Goal: Information Seeking & Learning: Learn about a topic

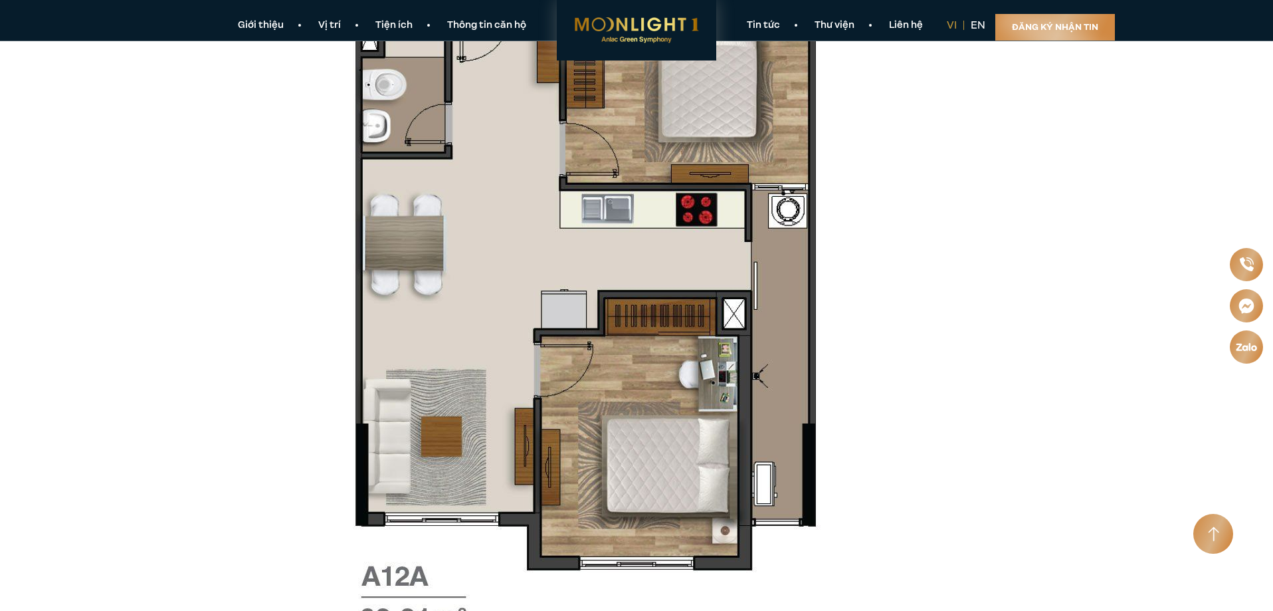
scroll to position [4584, 0]
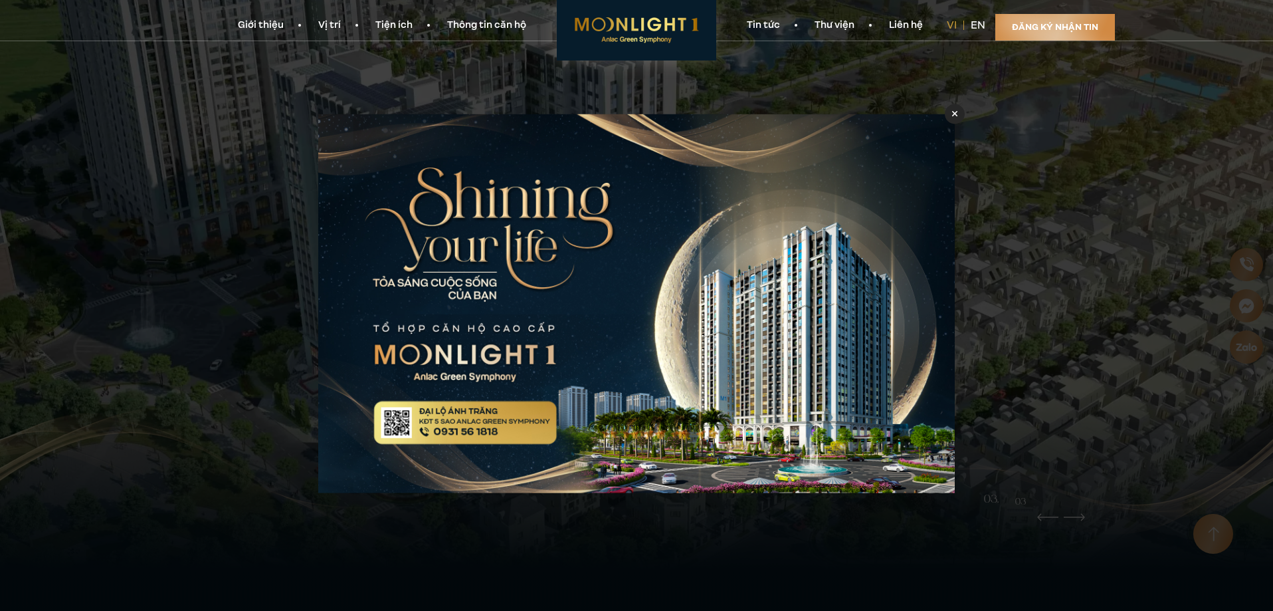
click at [955, 116] on icon at bounding box center [955, 113] width 6 height 9
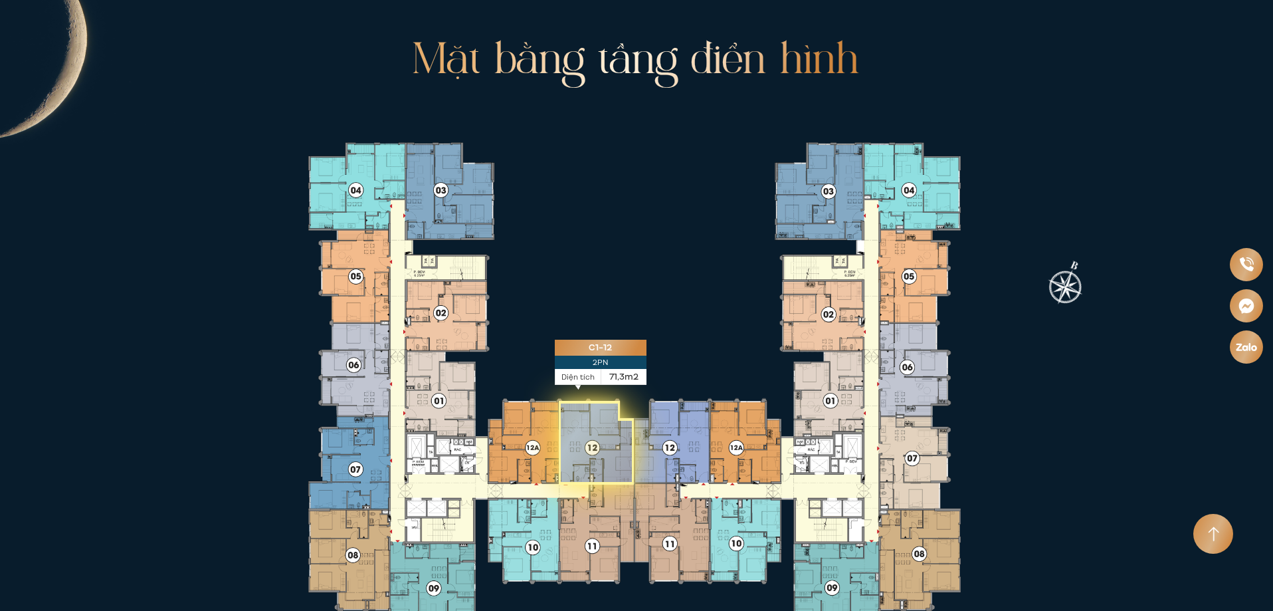
scroll to position [2657, 0]
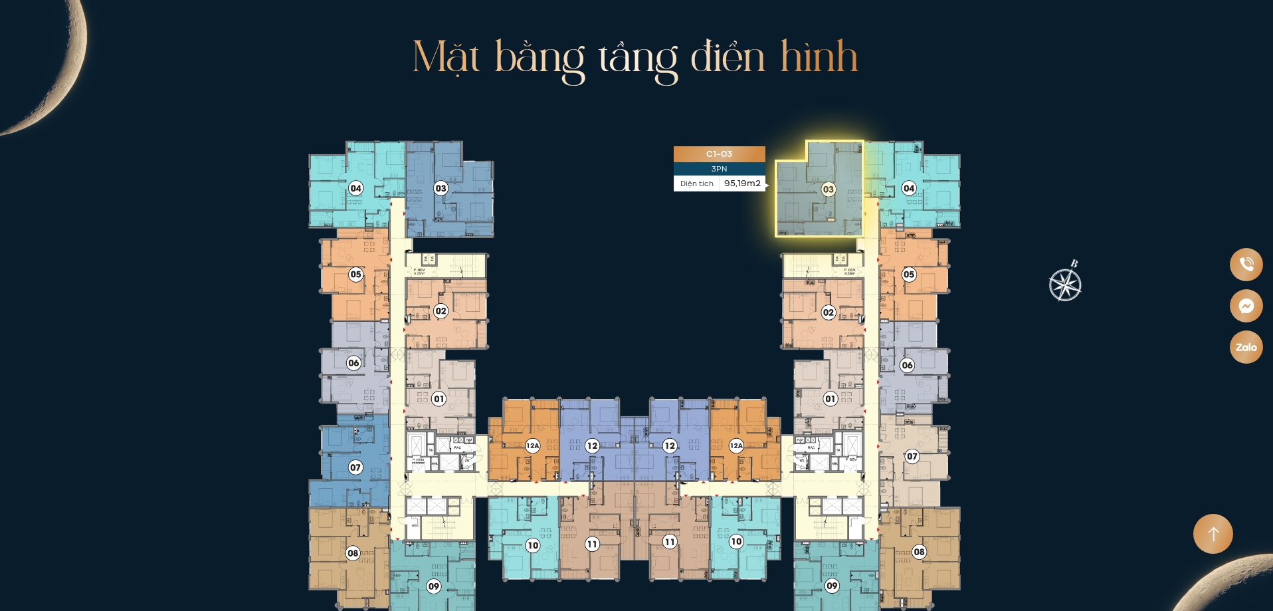
click at [799, 155] on icon at bounding box center [819, 189] width 89 height 98
click at [799, 158] on icon at bounding box center [819, 189] width 89 height 98
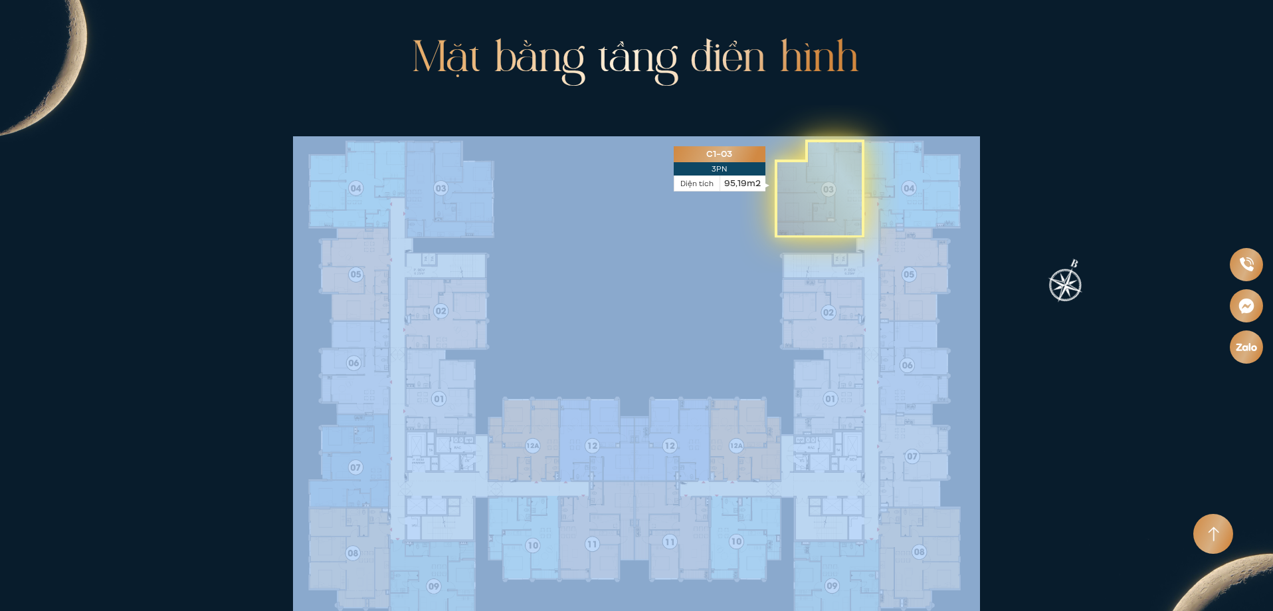
click at [799, 158] on icon at bounding box center [819, 189] width 89 height 98
click at [810, 160] on icon at bounding box center [819, 189] width 89 height 98
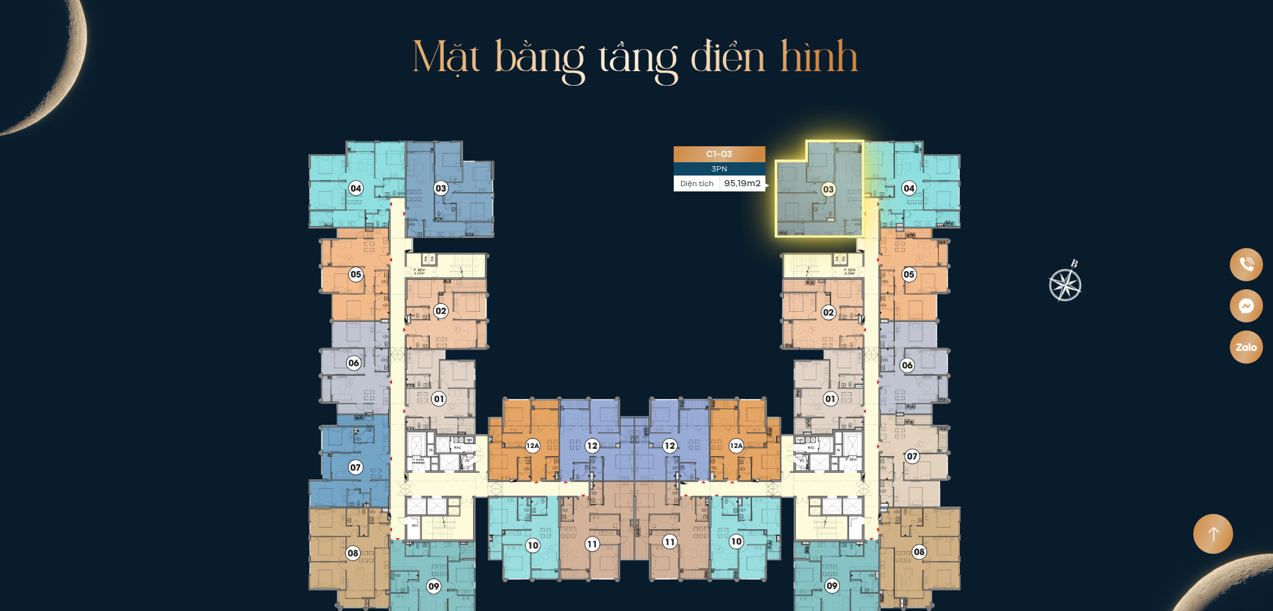
click at [810, 160] on icon at bounding box center [819, 189] width 89 height 98
click at [807, 160] on icon at bounding box center [819, 189] width 89 height 98
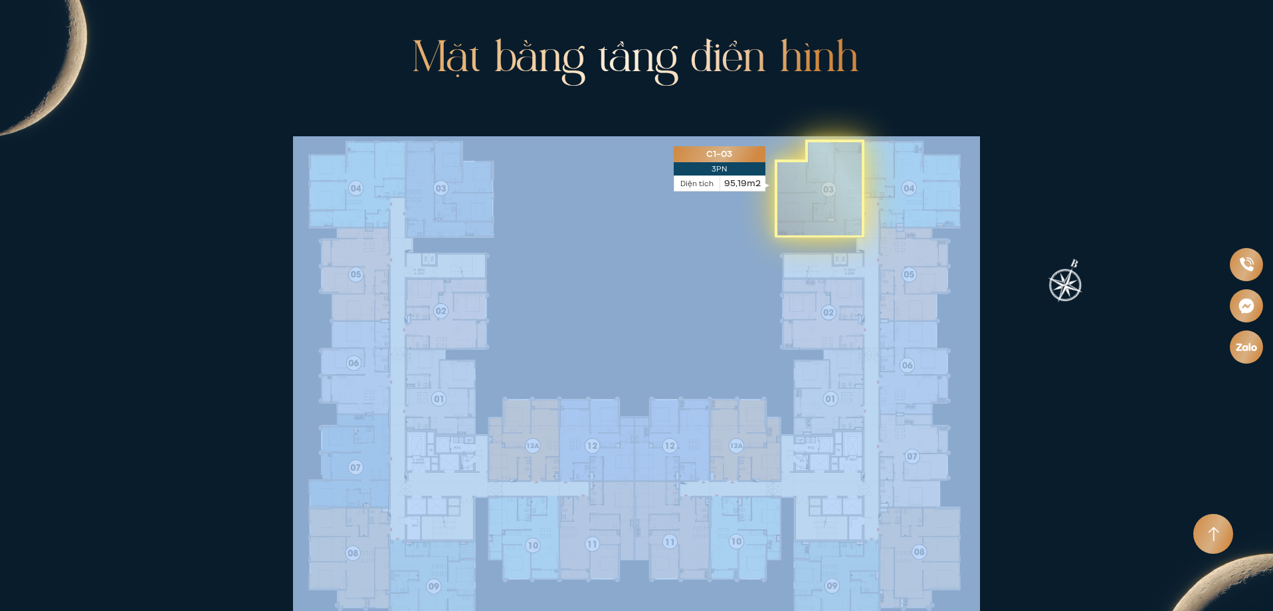
click at [807, 160] on icon at bounding box center [819, 189] width 89 height 98
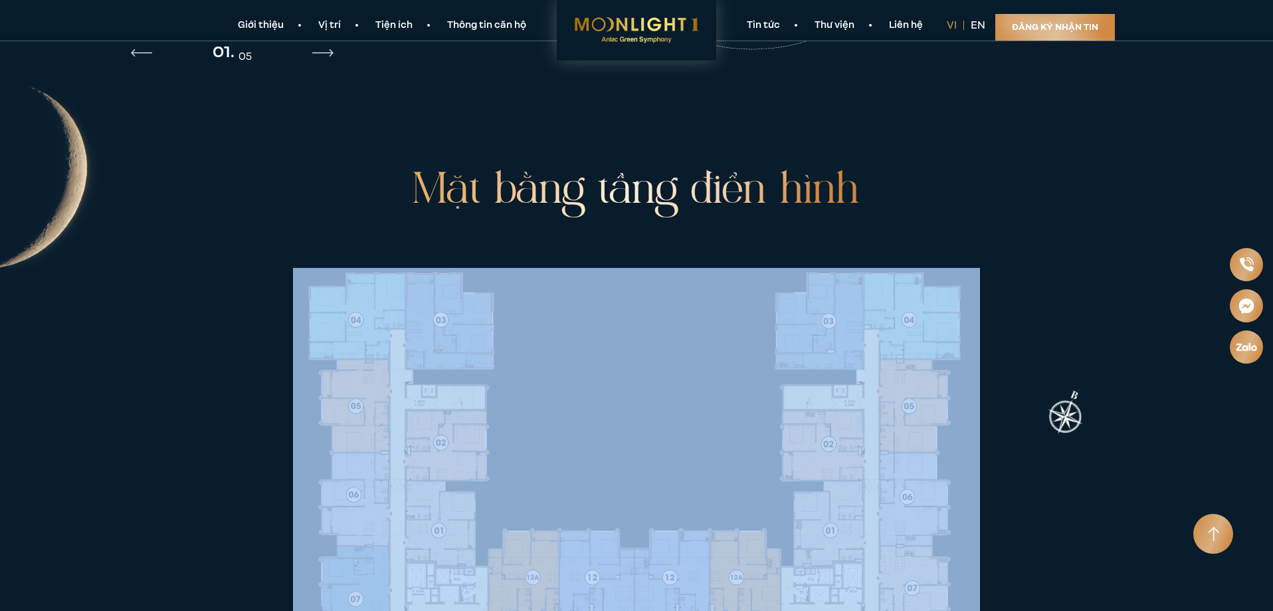
scroll to position [2524, 0]
click at [1057, 252] on div at bounding box center [636, 496] width 1061 height 553
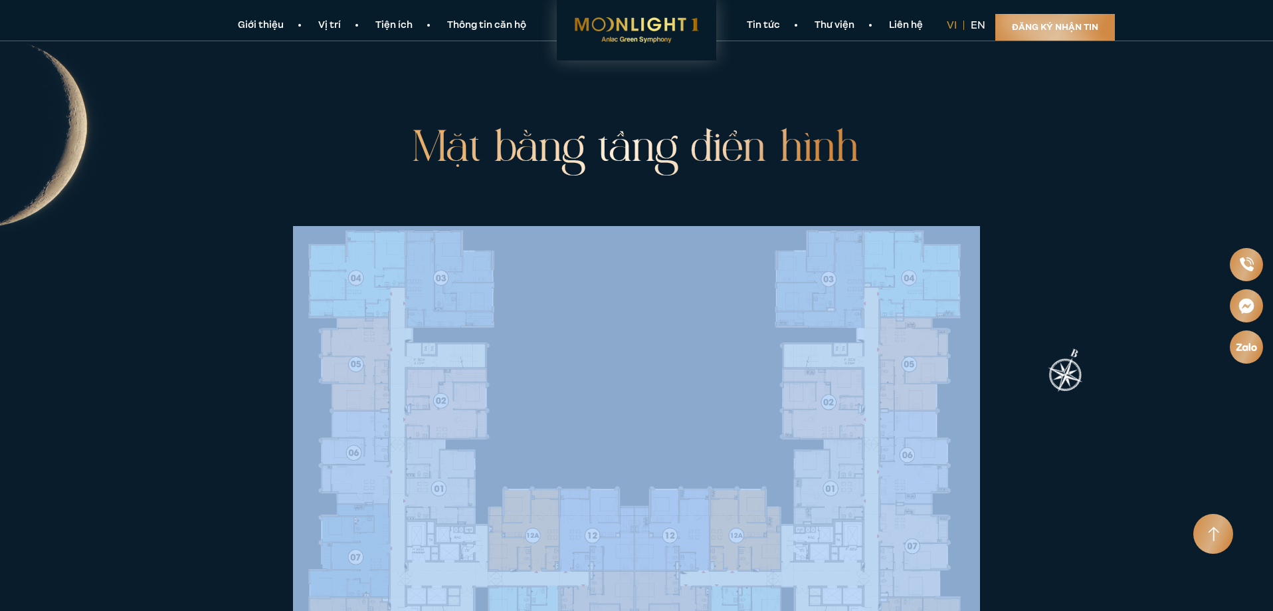
scroll to position [2591, 0]
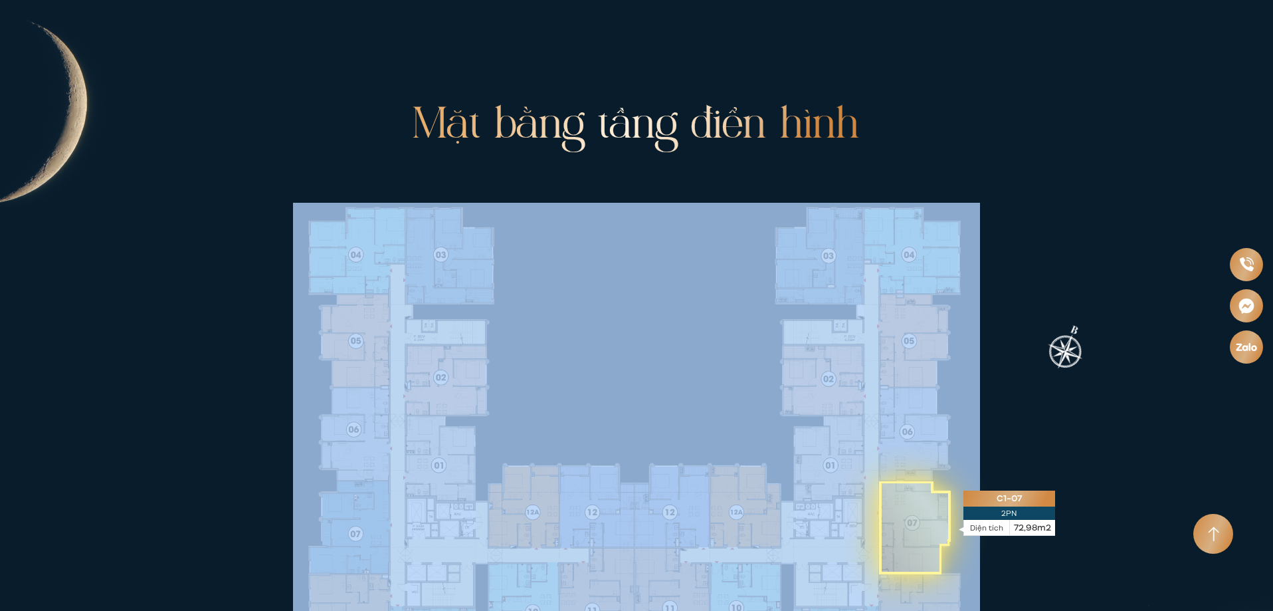
click at [899, 481] on icon at bounding box center [914, 527] width 71 height 93
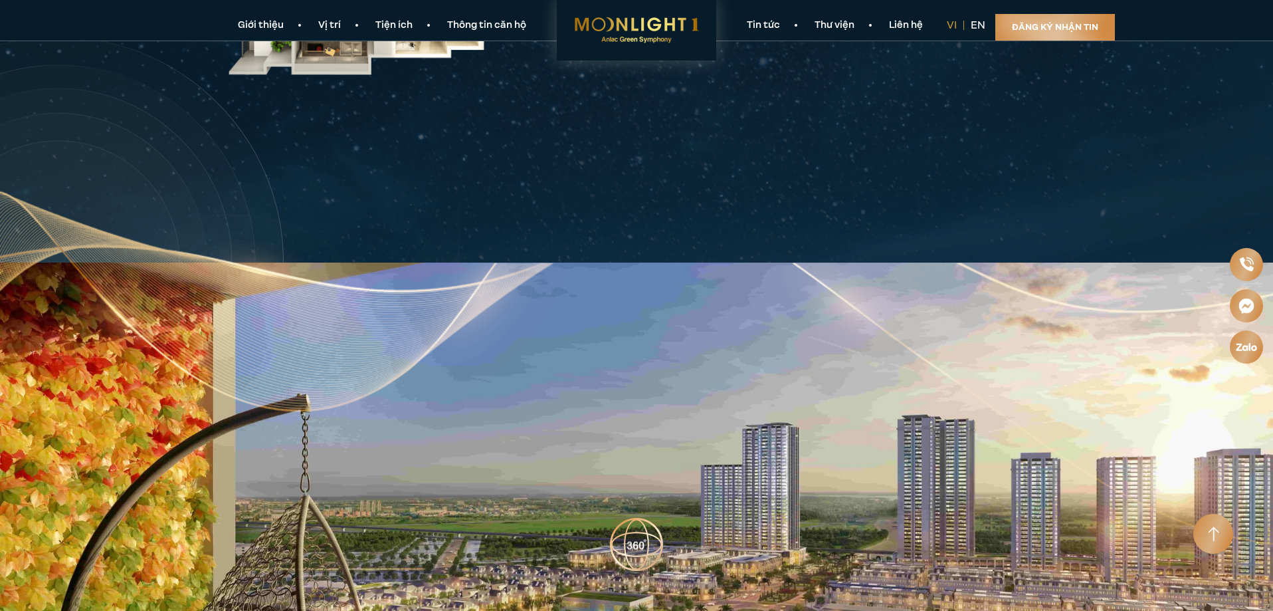
scroll to position [3454, 0]
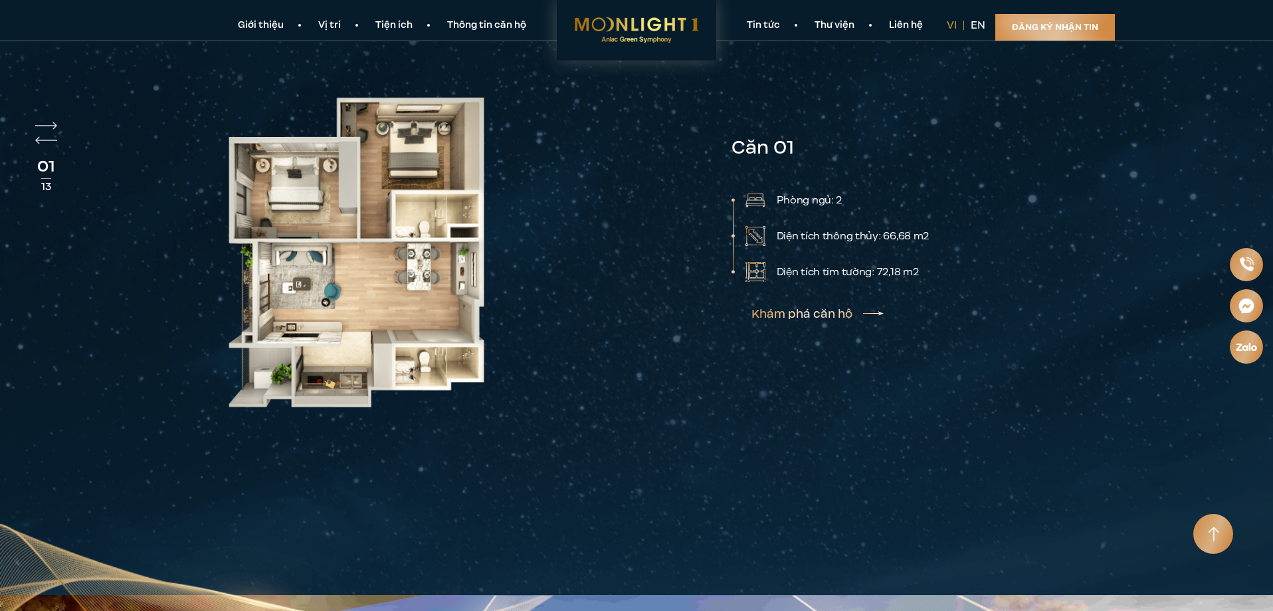
click at [52, 122] on img "Next slide" at bounding box center [46, 126] width 22 height 8
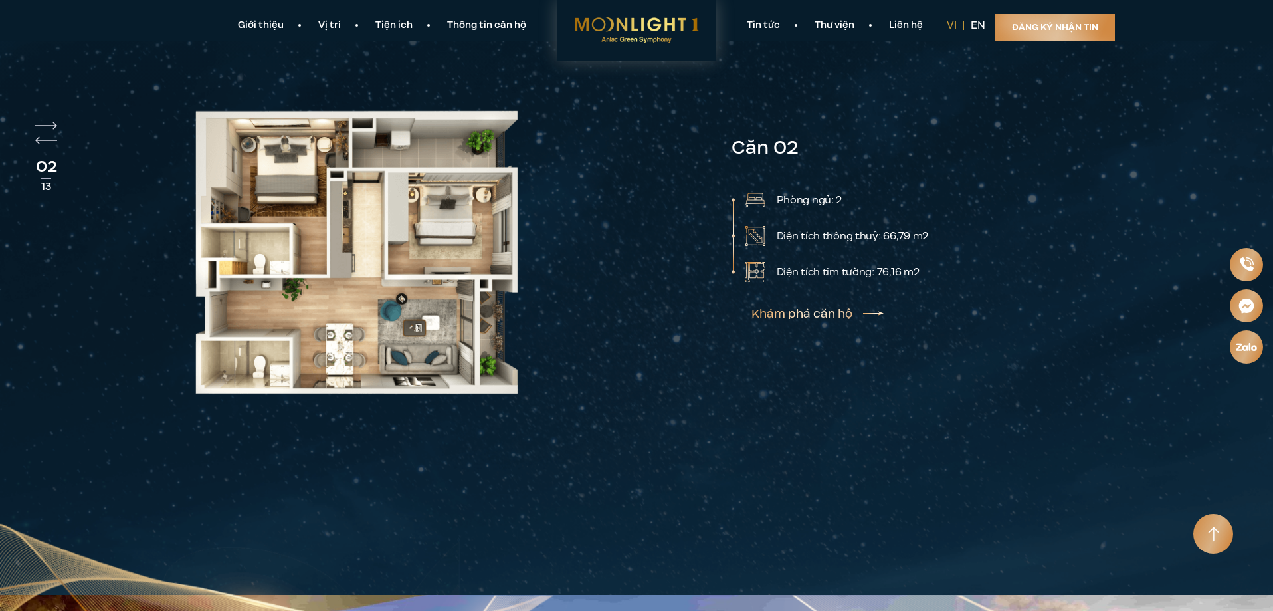
click at [52, 122] on img "Next slide" at bounding box center [46, 126] width 22 height 8
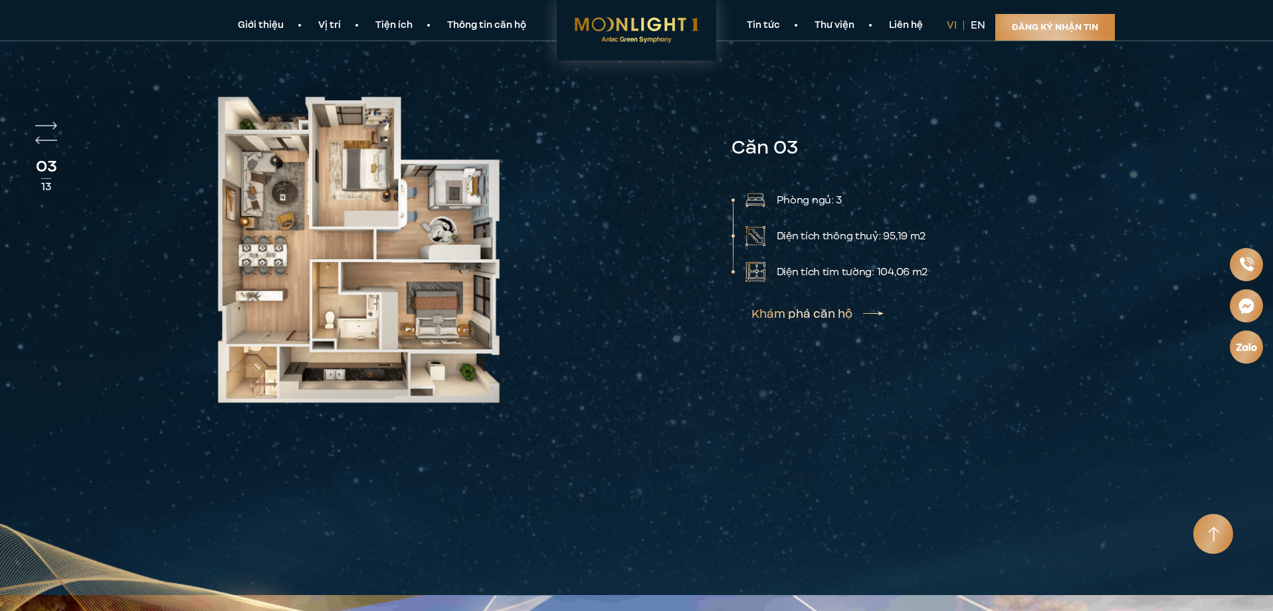
click at [52, 122] on img "Next slide" at bounding box center [46, 126] width 22 height 8
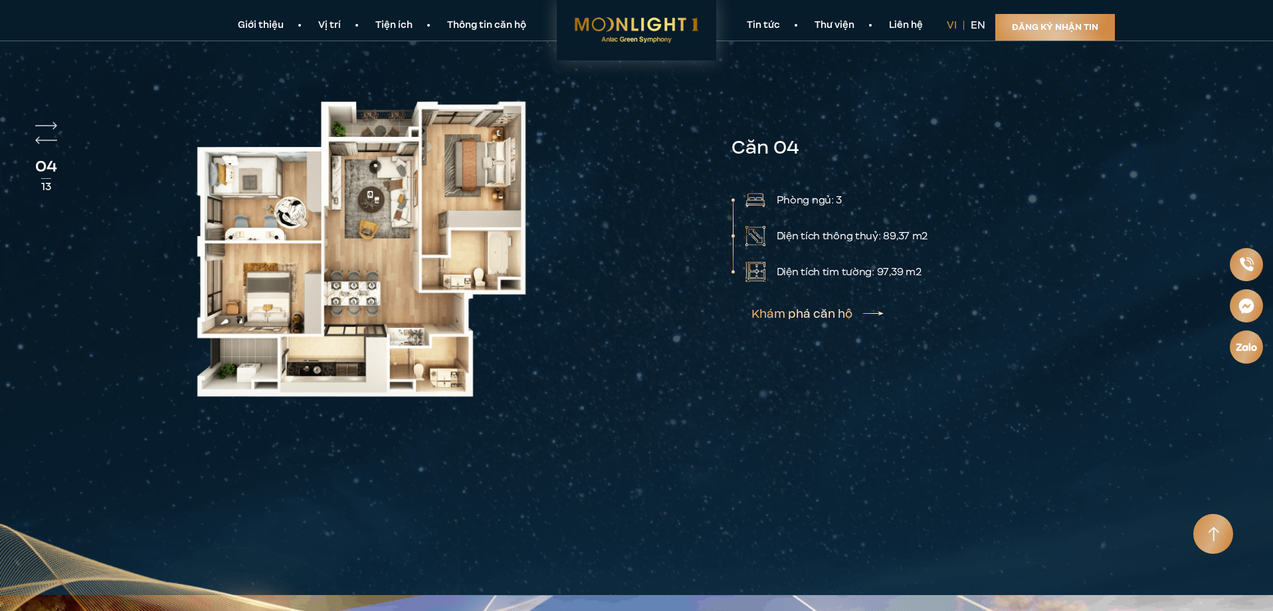
click at [52, 122] on img "Next slide" at bounding box center [46, 126] width 22 height 8
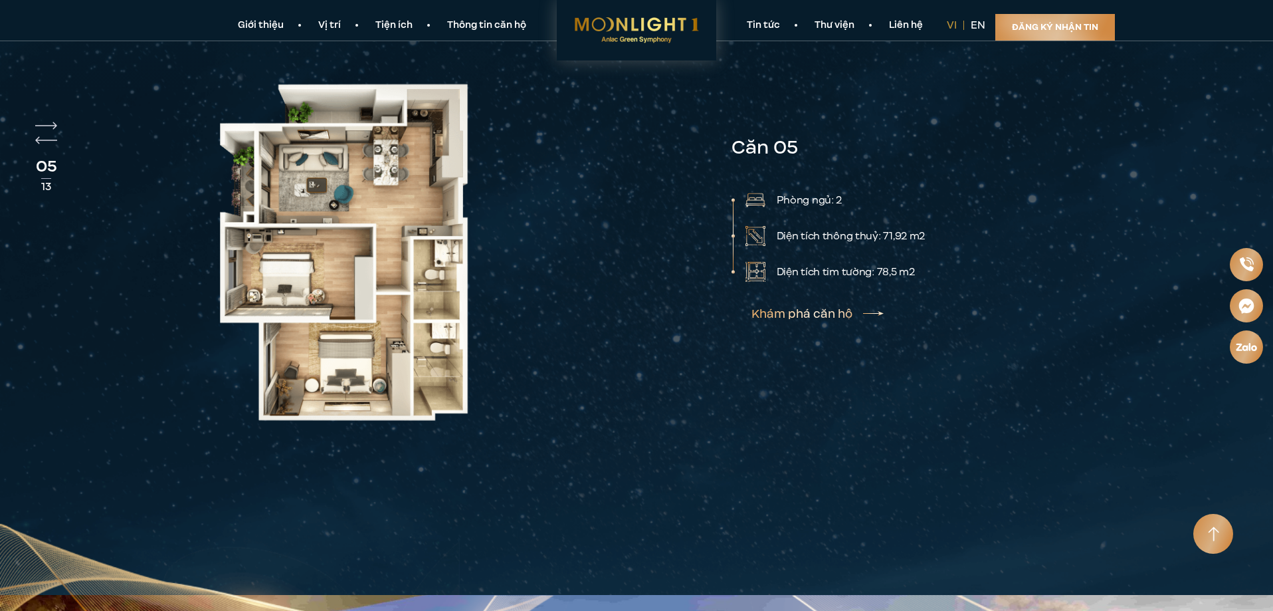
click at [52, 122] on img "Next slide" at bounding box center [46, 126] width 22 height 8
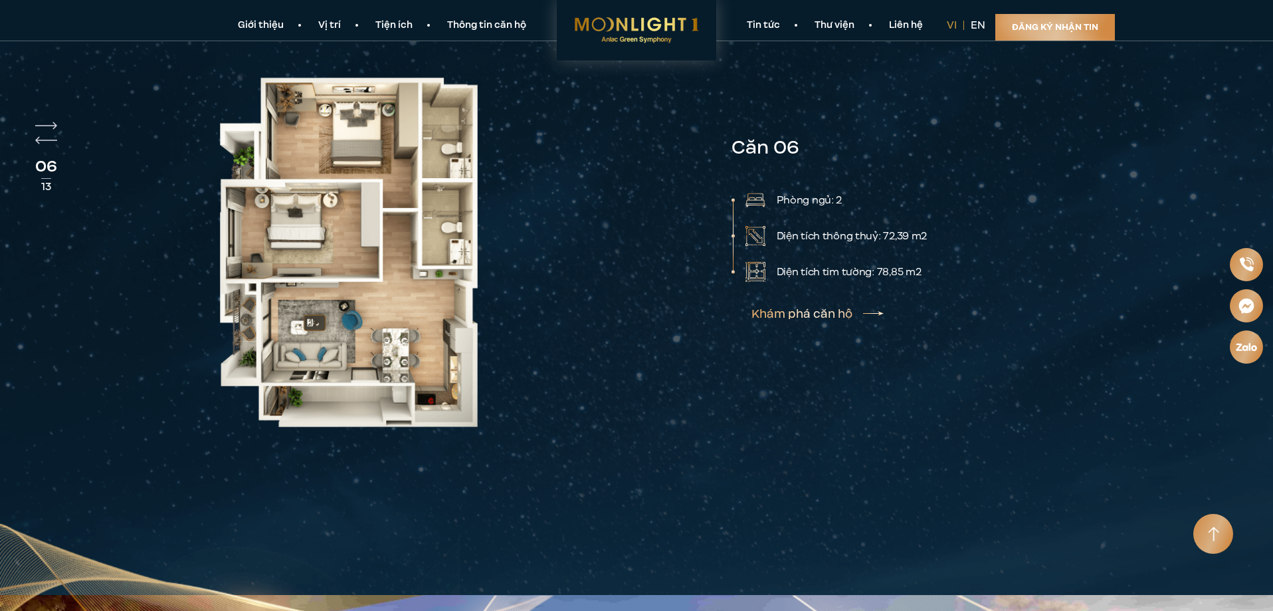
click at [507, 20] on link "Thông tin căn hộ" at bounding box center [487, 26] width 114 height 14
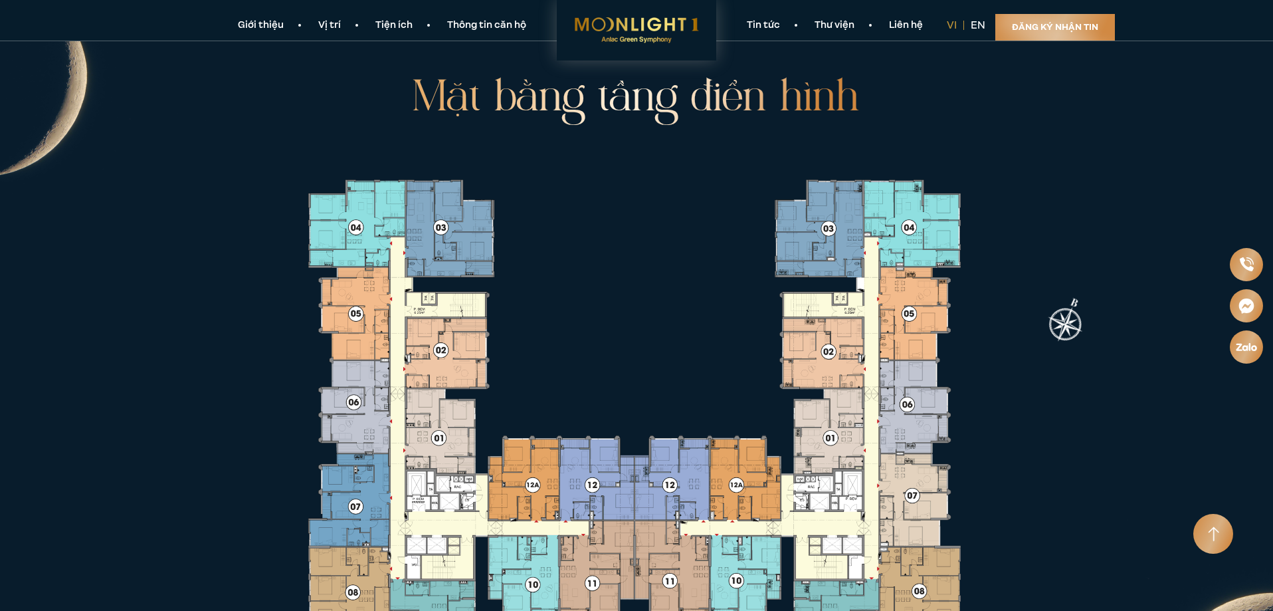
scroll to position [2594, 0]
